Goal: Information Seeking & Learning: Learn about a topic

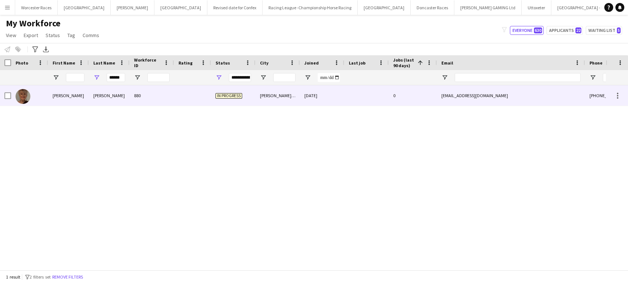
click at [492, 220] on div "[PERSON_NAME] 880 In progress [PERSON_NAME][GEOGRAPHIC_DATA] [DATE] 0 [EMAIL_AD…" at bounding box center [303, 173] width 606 height 177
click at [178, 98] on div at bounding box center [192, 95] width 37 height 20
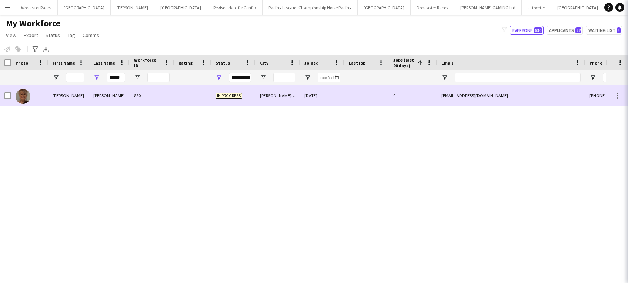
click at [178, 98] on div at bounding box center [192, 95] width 37 height 20
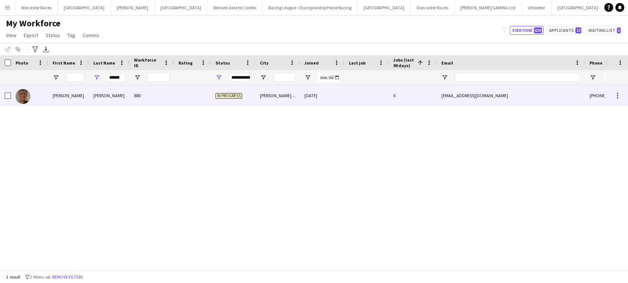
click at [178, 98] on div at bounding box center [192, 95] width 37 height 20
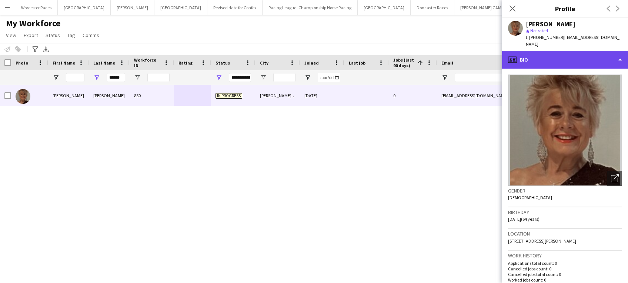
click at [617, 53] on div "profile Bio" at bounding box center [565, 60] width 126 height 18
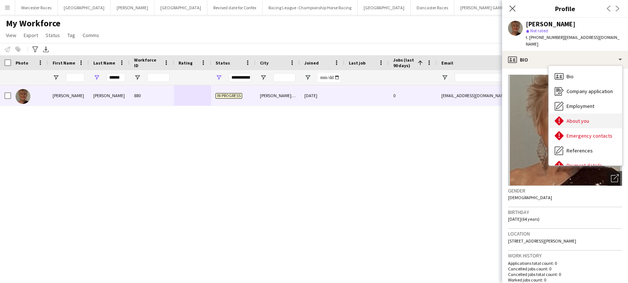
click at [593, 113] on div "About you About you" at bounding box center [585, 120] width 73 height 15
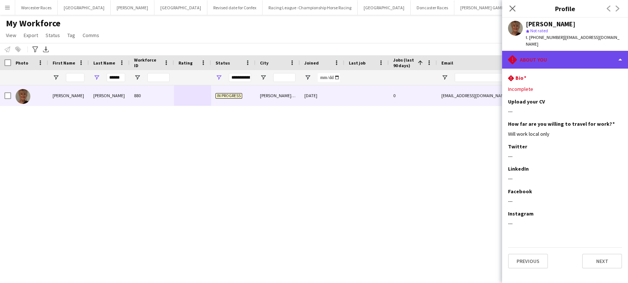
click at [612, 51] on div "rhombus-alert About you" at bounding box center [565, 60] width 126 height 18
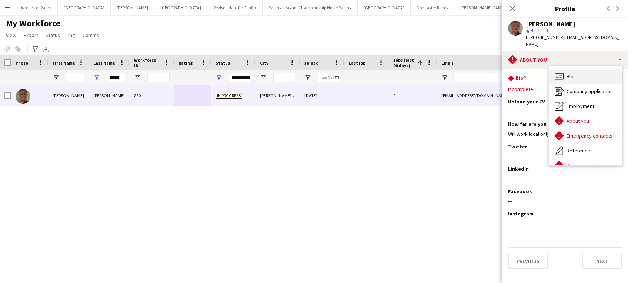
click at [597, 70] on div "Bio Bio" at bounding box center [585, 76] width 73 height 15
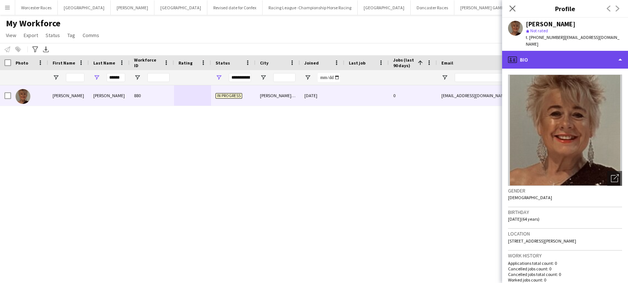
click at [617, 53] on div "profile Bio" at bounding box center [565, 60] width 126 height 18
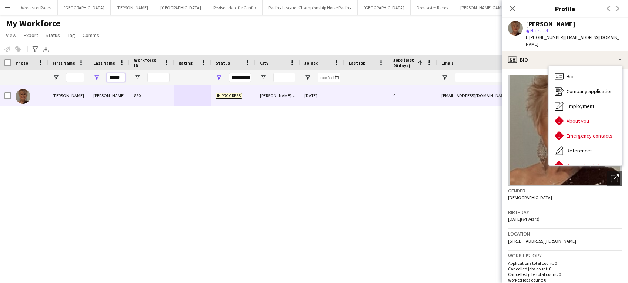
click at [122, 78] on input "******" at bounding box center [116, 77] width 19 height 9
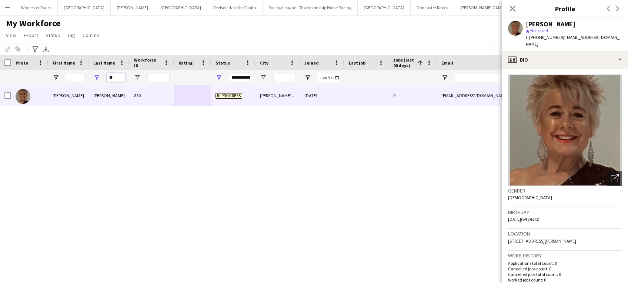
type input "*"
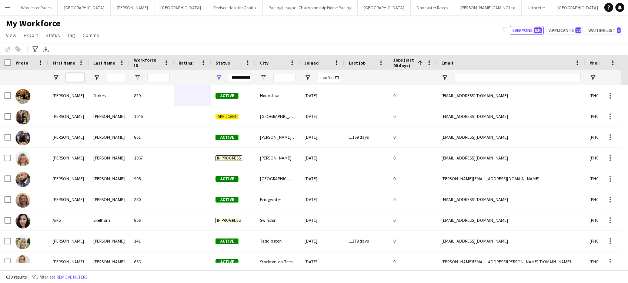
click at [76, 76] on input "First Name Filter Input" at bounding box center [75, 77] width 19 height 9
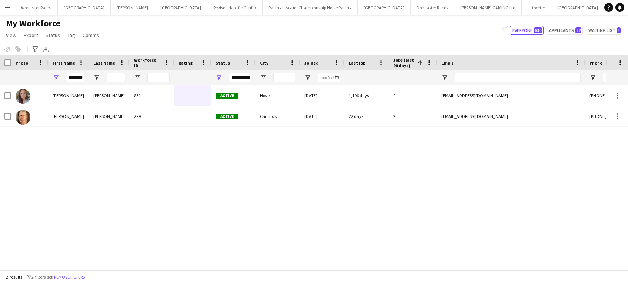
click at [183, 191] on div "[PERSON_NAME] 851 Active Hove [DATE] 1,196 days 0 [EMAIL_ADDRESS][DOMAIN_NAME] …" at bounding box center [303, 173] width 606 height 177
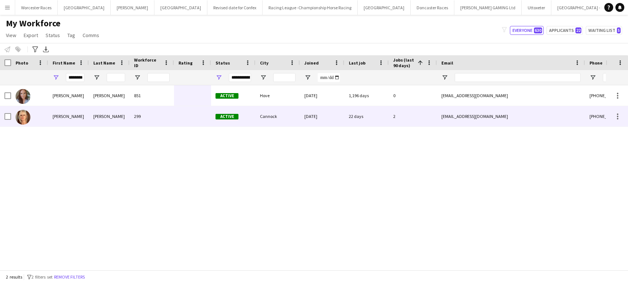
click at [169, 125] on div "299" at bounding box center [152, 116] width 44 height 20
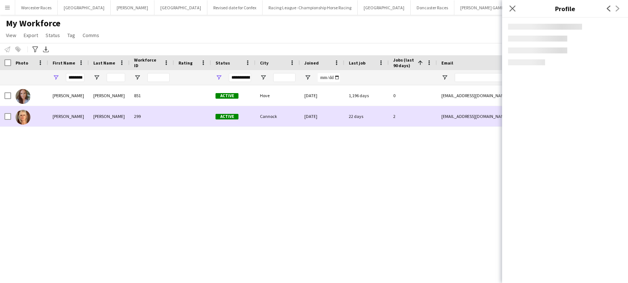
click at [169, 125] on div "299" at bounding box center [152, 116] width 44 height 20
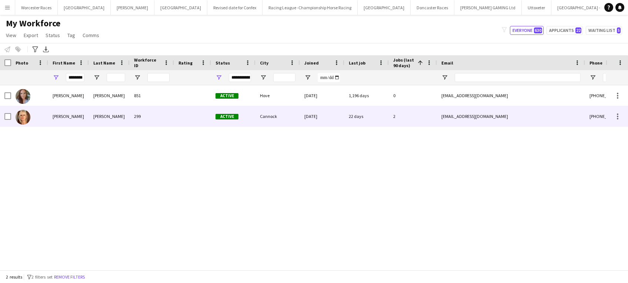
click at [181, 119] on div at bounding box center [192, 116] width 37 height 20
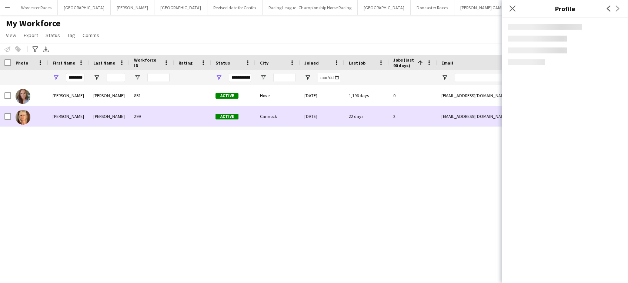
click at [181, 119] on div at bounding box center [192, 116] width 37 height 20
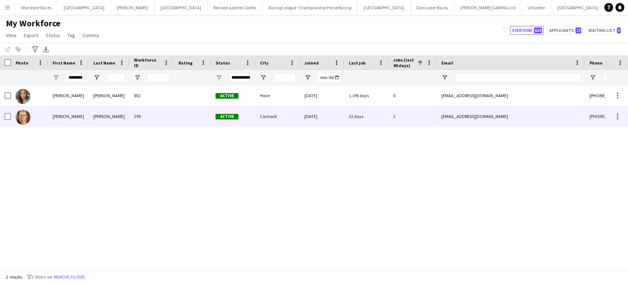
click at [181, 119] on div at bounding box center [192, 116] width 37 height 20
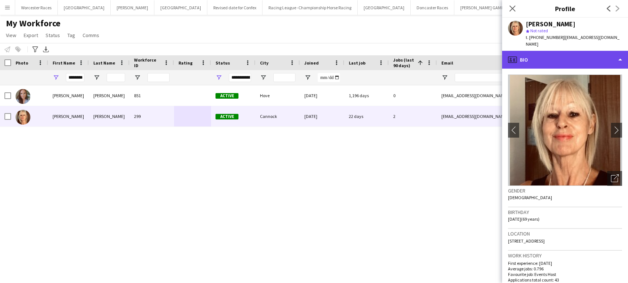
click at [606, 53] on div "profile Bio" at bounding box center [565, 60] width 126 height 18
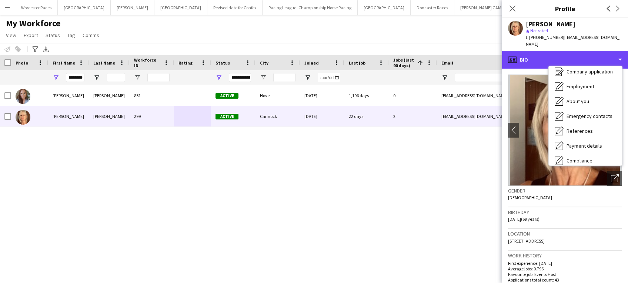
scroll to position [84, 0]
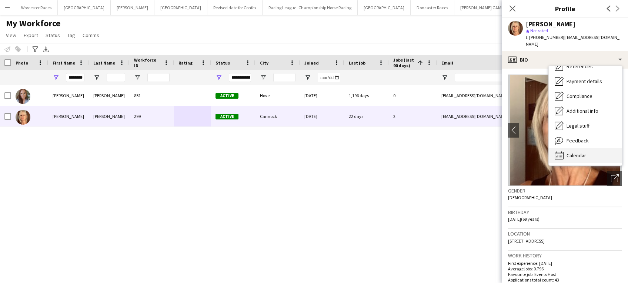
click at [593, 148] on div "Calendar Calendar" at bounding box center [585, 155] width 73 height 15
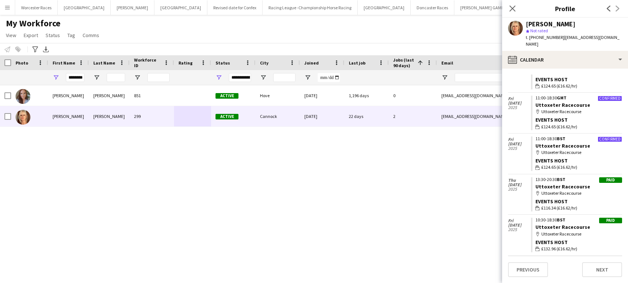
scroll to position [0, 0]
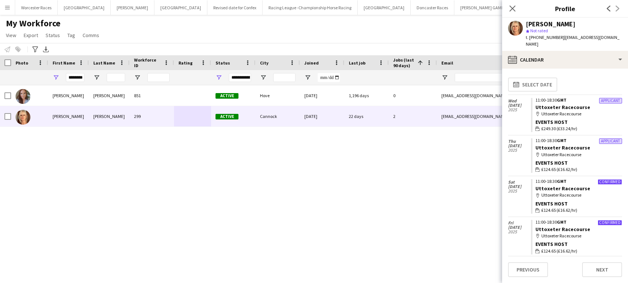
click at [462, 221] on div "[PERSON_NAME] 851 Active Hove [DATE] 1,196 days 0 [EMAIL_ADDRESS][DOMAIN_NAME] …" at bounding box center [303, 173] width 606 height 177
click at [79, 77] on input "********" at bounding box center [75, 77] width 19 height 9
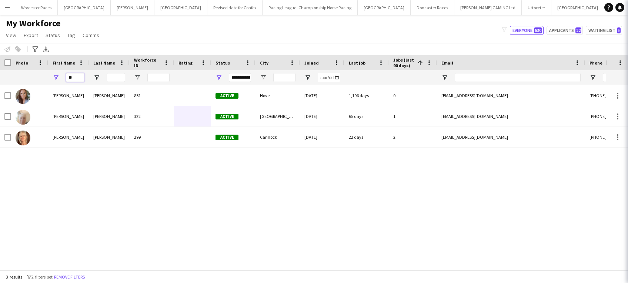
type input "*"
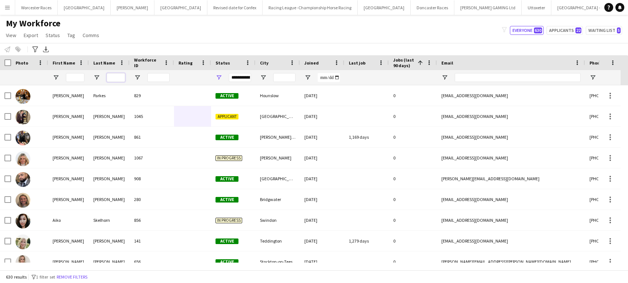
click at [115, 75] on input "Last Name Filter Input" at bounding box center [116, 77] width 19 height 9
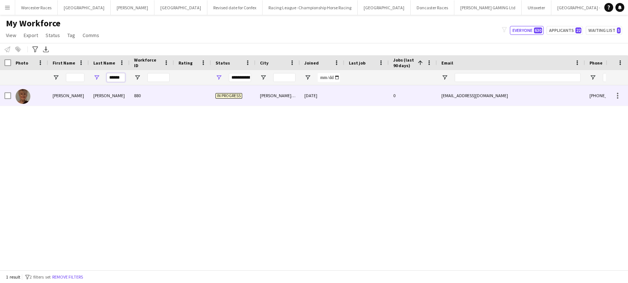
type input "******"
click at [255, 101] on div "In progress" at bounding box center [233, 95] width 44 height 20
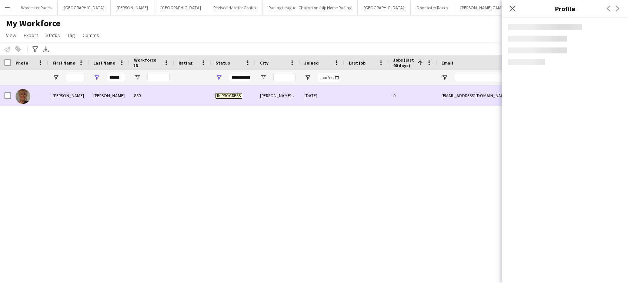
click at [255, 101] on div "In progress" at bounding box center [233, 95] width 44 height 20
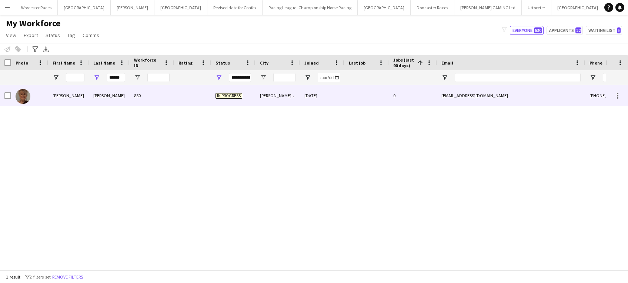
click at [255, 101] on div "In progress" at bounding box center [233, 95] width 44 height 20
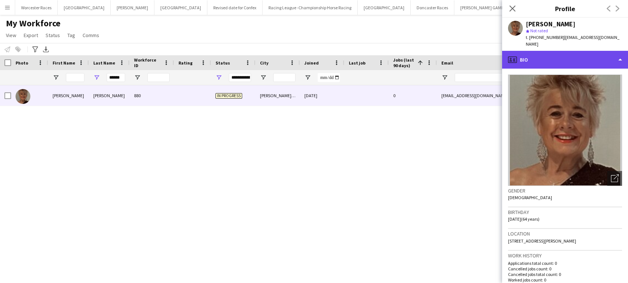
click at [621, 53] on div "profile Bio" at bounding box center [565, 60] width 126 height 18
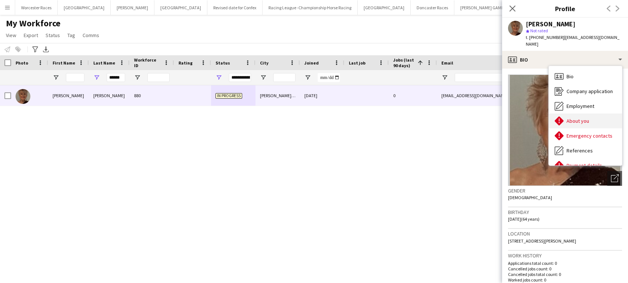
click at [598, 113] on div "About you About you" at bounding box center [585, 120] width 73 height 15
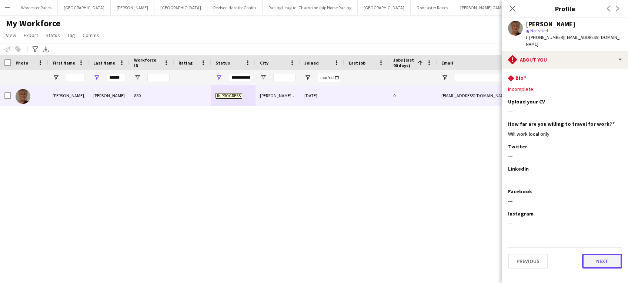
click at [610, 255] on button "Next" at bounding box center [603, 260] width 40 height 15
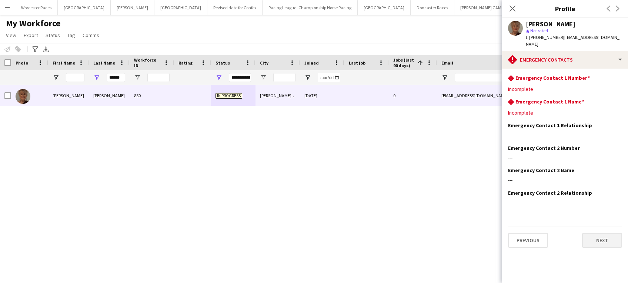
click at [611, 235] on button "Next" at bounding box center [603, 240] width 40 height 15
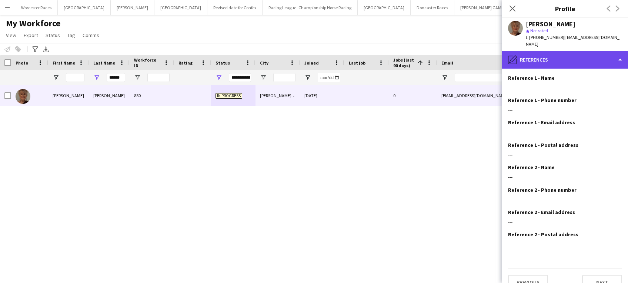
click at [621, 53] on div "pencil4 References" at bounding box center [565, 60] width 126 height 18
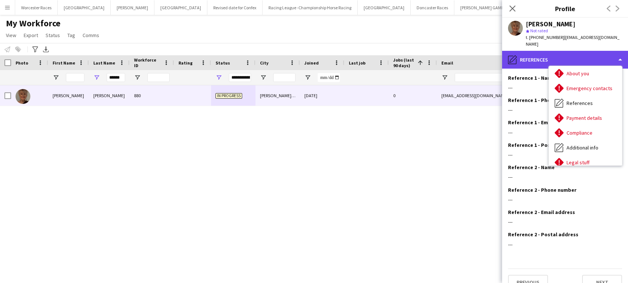
scroll to position [48, 0]
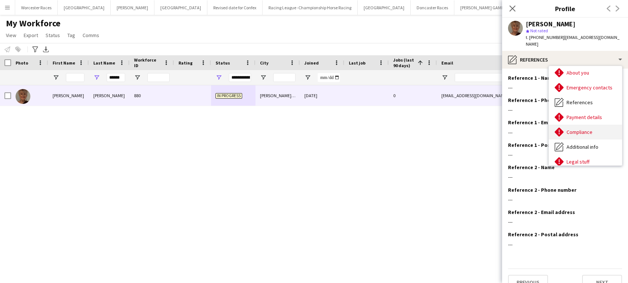
click at [596, 125] on div "Compliance Compliance" at bounding box center [585, 132] width 73 height 15
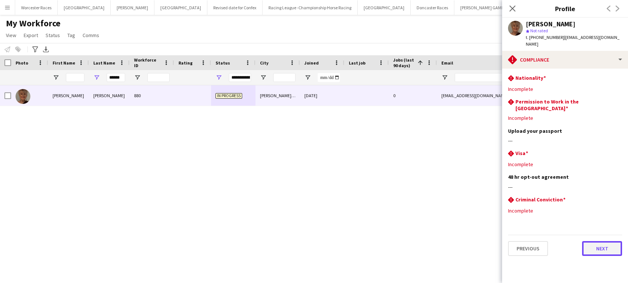
click at [607, 241] on button "Next" at bounding box center [603, 248] width 40 height 15
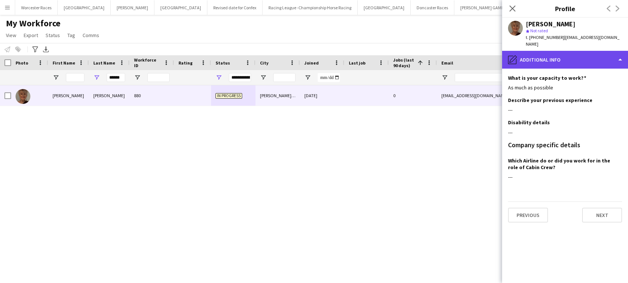
click at [623, 51] on div "pencil4 Additional info" at bounding box center [565, 60] width 126 height 18
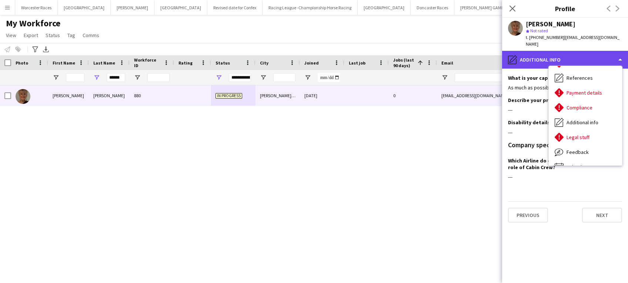
scroll to position [84, 0]
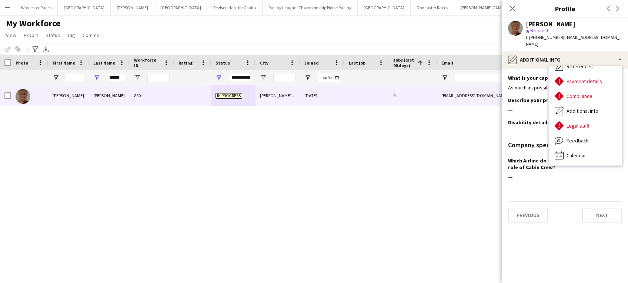
click at [410, 202] on div "[PERSON_NAME] 880 In progress [PERSON_NAME][GEOGRAPHIC_DATA] [DATE] 0 [EMAIL_AD…" at bounding box center [303, 173] width 606 height 177
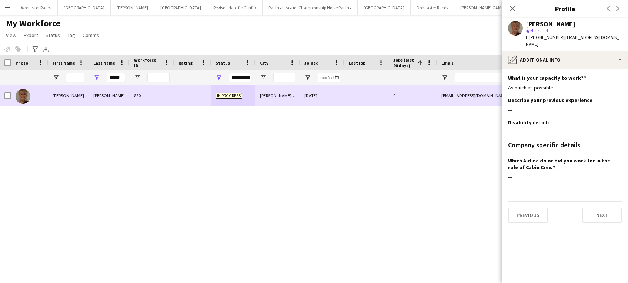
click at [358, 93] on div at bounding box center [367, 95] width 44 height 20
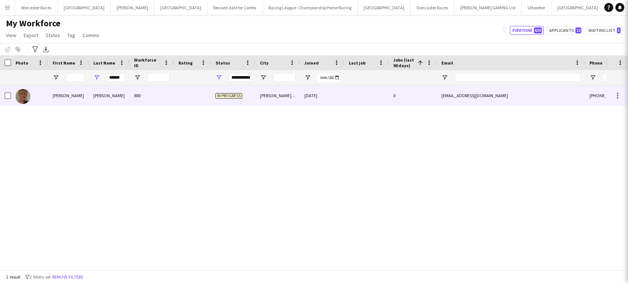
click at [358, 93] on div at bounding box center [367, 95] width 44 height 20
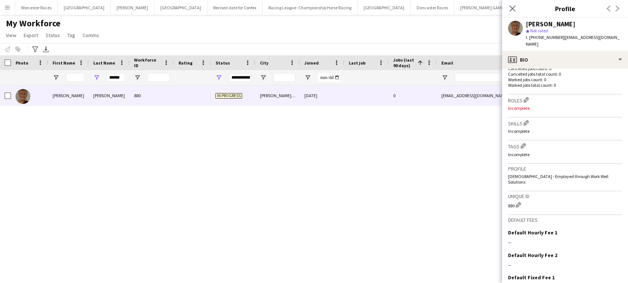
scroll to position [202, 0]
